Goal: Navigation & Orientation: Understand site structure

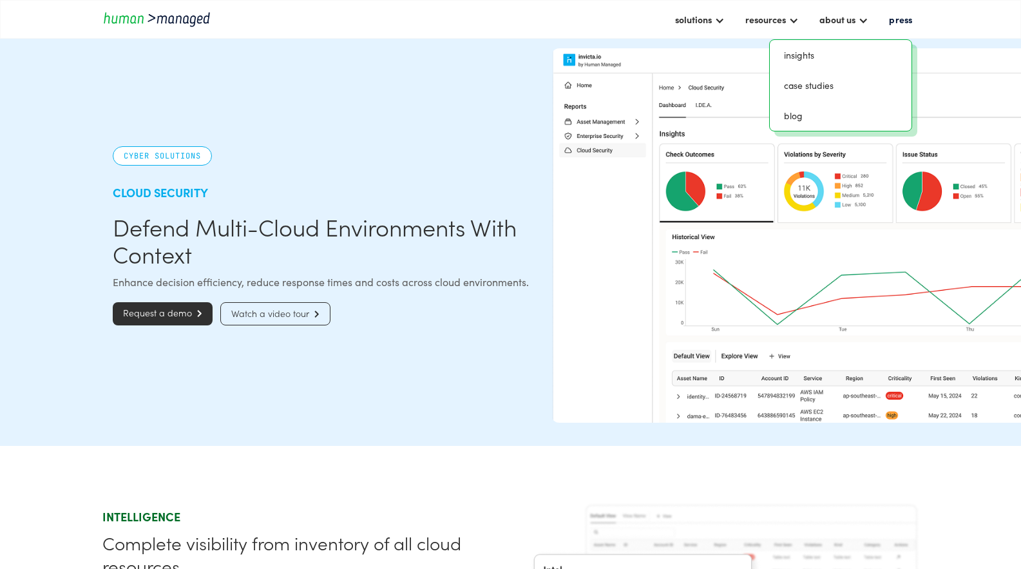
scroll to position [398, 0]
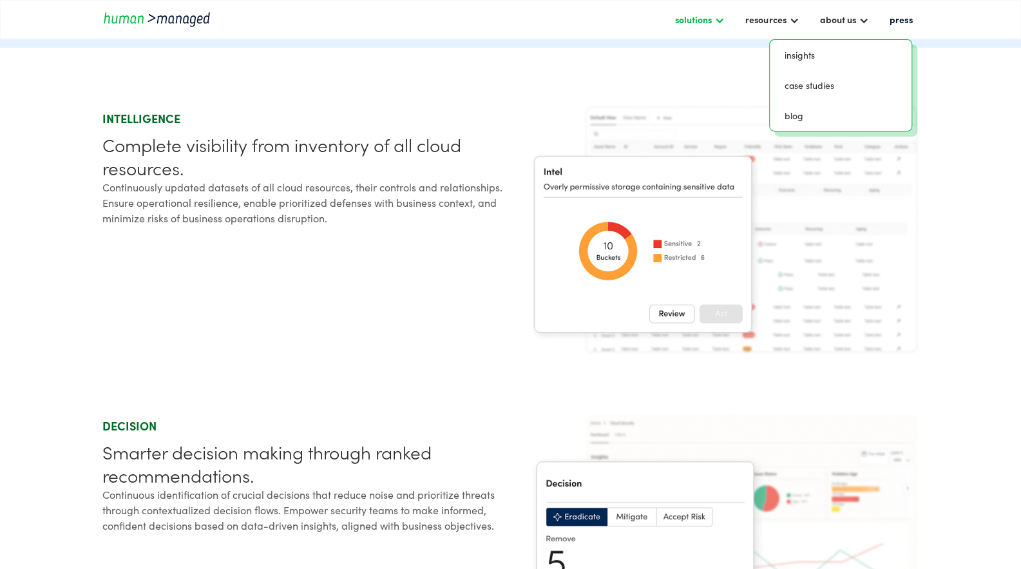
click at [723, 19] on div at bounding box center [720, 19] width 10 height 10
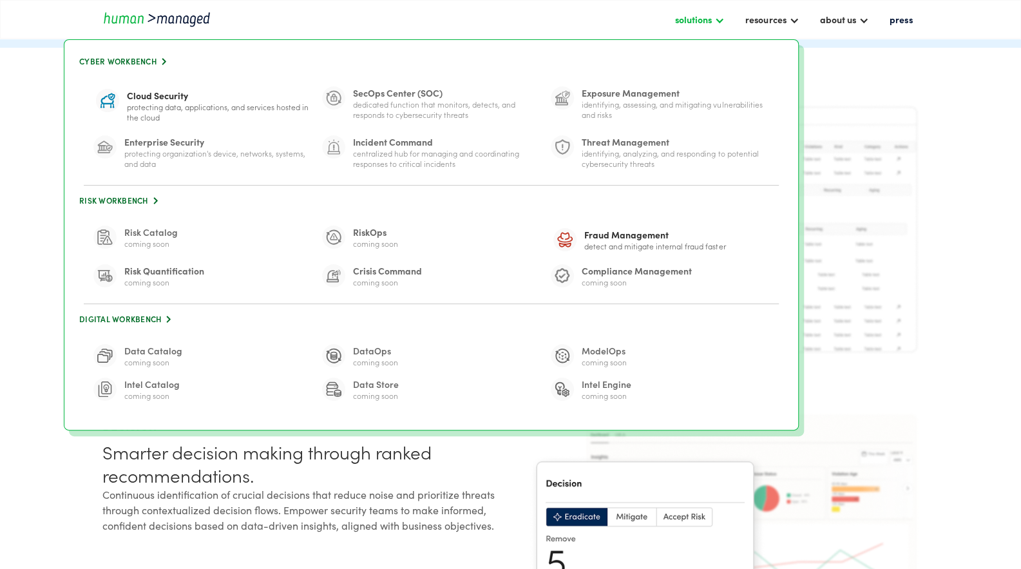
click at [723, 19] on div at bounding box center [720, 19] width 10 height 10
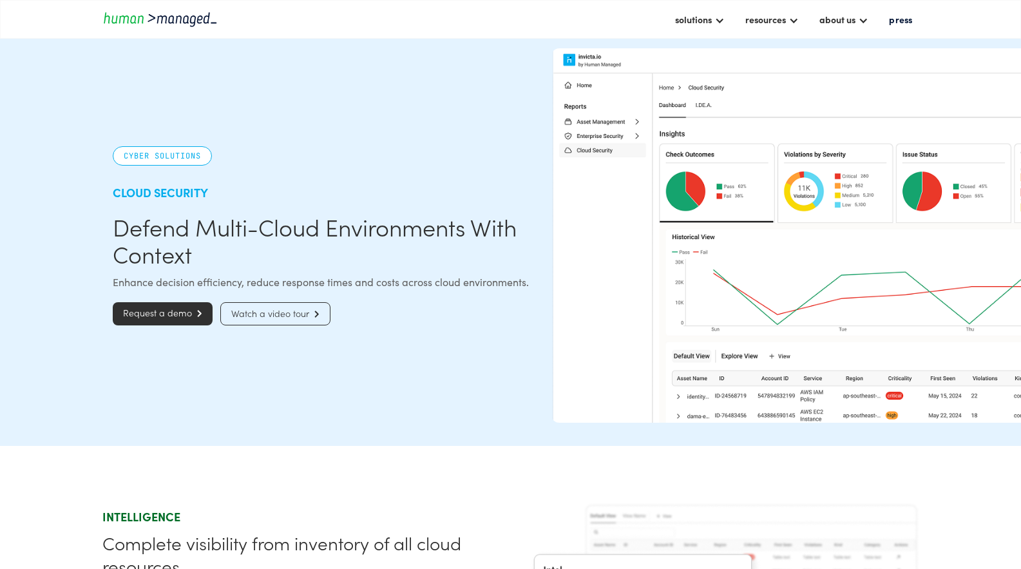
scroll to position [398, 0]
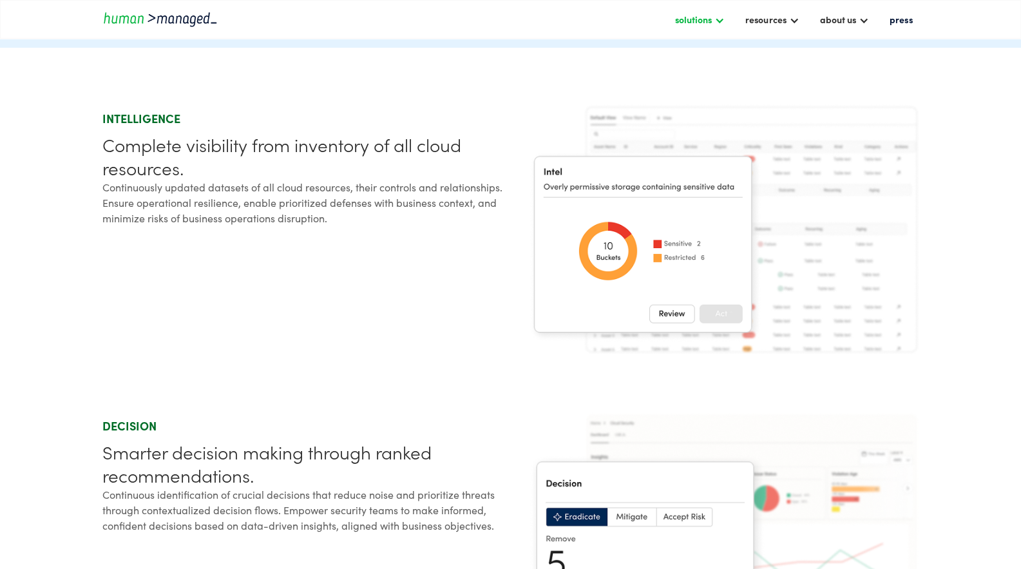
click at [691, 23] on div "solutions" at bounding box center [700, 19] width 63 height 22
click at [186, 28] on div "solutions Cyber solutions risk solutions digital solutions resources insights c…" at bounding box center [510, 19] width 817 height 22
click at [180, 15] on img "home" at bounding box center [160, 18] width 116 height 17
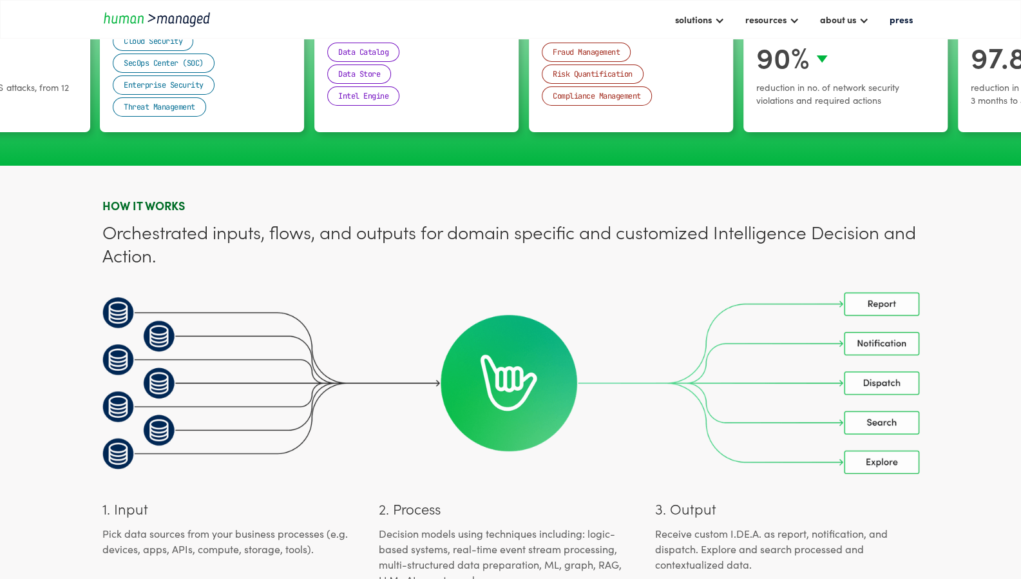
scroll to position [3286, 0]
